Goal: Task Accomplishment & Management: Complete application form

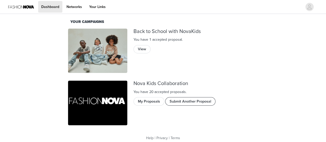
click at [185, 99] on button "Submit Another Proposal" at bounding box center [190, 101] width 50 height 8
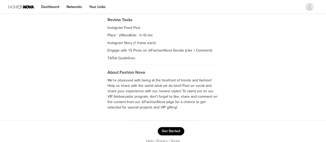
scroll to position [76, 0]
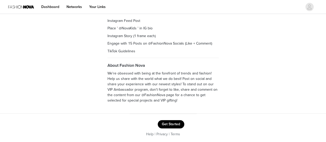
click at [173, 123] on button "Get Started" at bounding box center [170, 124] width 27 height 8
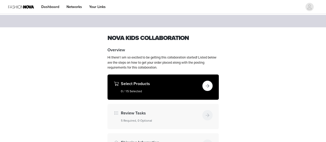
click at [211, 83] on button "button" at bounding box center [207, 86] width 10 height 10
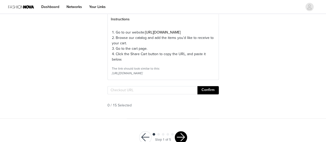
scroll to position [80, 0]
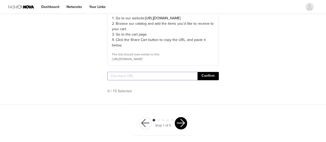
click at [148, 74] on input "text" at bounding box center [152, 76] width 90 height 8
paste input "https://www.fashionnova.com/pages/shared-cart/39291735375996:1,39290469187708:1…"
type input "https://www.fashionnova.com/pages/shared-cart/39291735375996:1,39290469187708:1…"
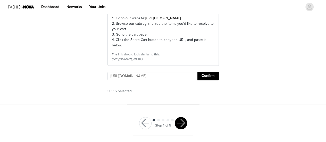
click at [205, 75] on button "Confirm" at bounding box center [207, 76] width 21 height 8
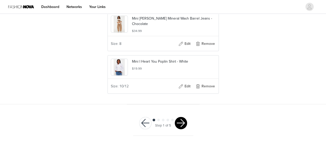
click at [179, 125] on button "button" at bounding box center [180, 123] width 12 height 12
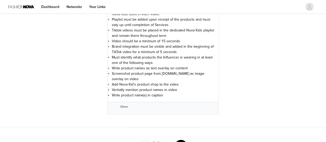
scroll to position [584, 0]
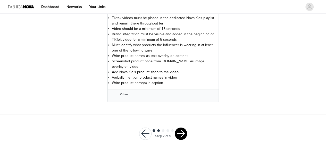
click at [182, 132] on button "button" at bounding box center [180, 133] width 12 height 12
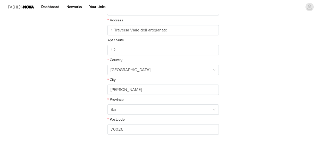
scroll to position [176, 0]
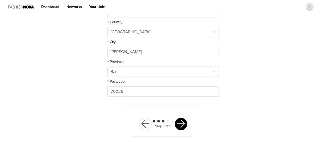
click at [180, 127] on button "button" at bounding box center [180, 124] width 12 height 12
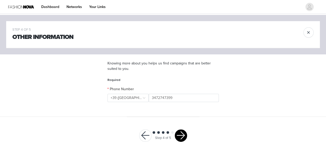
scroll to position [12, 0]
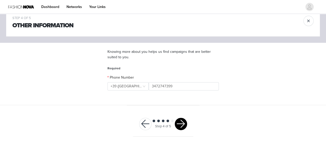
click at [180, 125] on button "button" at bounding box center [180, 124] width 12 height 12
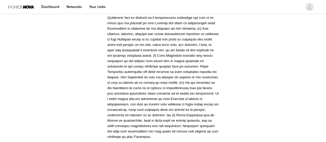
scroll to position [1255, 0]
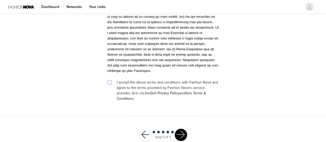
click at [109, 80] on input "checkbox" at bounding box center [109, 82] width 4 height 4
checkbox input "true"
click at [177, 128] on button "button" at bounding box center [180, 134] width 12 height 12
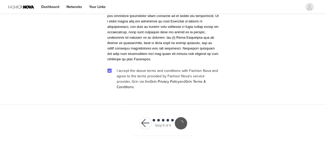
scroll to position [1236, 0]
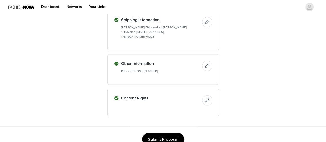
scroll to position [378, 0]
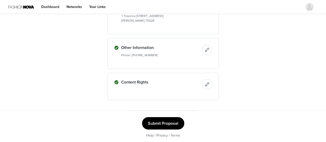
click at [167, 121] on button "Submit Proposal" at bounding box center [163, 123] width 42 height 12
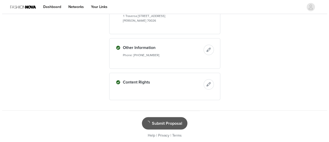
scroll to position [0, 0]
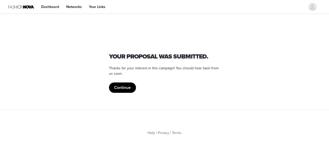
click at [126, 88] on button "Continue" at bounding box center [122, 87] width 27 height 10
